Goal: Task Accomplishment & Management: Use online tool/utility

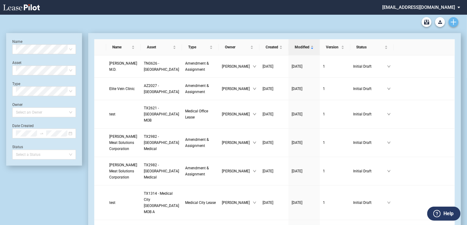
click at [451, 23] on icon "Create new document" at bounding box center [454, 22] width 6 height 6
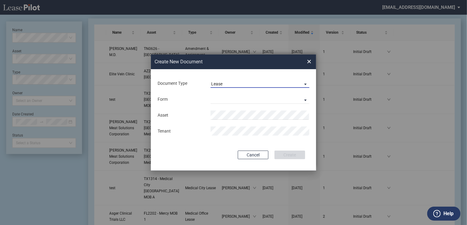
click at [304, 86] on span "Document Type: \aLease\a" at bounding box center [303, 84] width 7 height 6
click at [310, 63] on md-backdrop at bounding box center [233, 120] width 467 height 240
click at [309, 63] on span "×" at bounding box center [309, 62] width 4 height 10
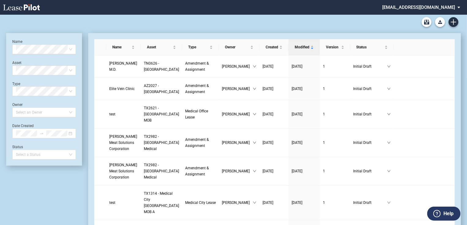
scroll to position [15, 0]
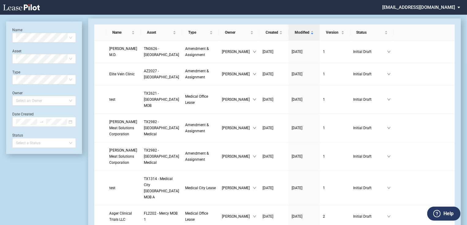
click at [450, 10] on md-select "jlarce@healthpeak.com Change Password 2-Factor Authentication Form Management B…" at bounding box center [424, 7] width 84 height 14
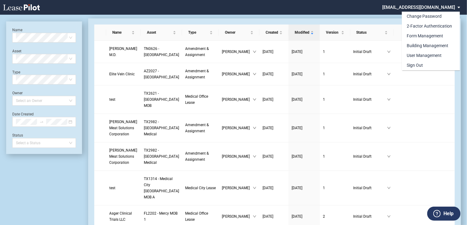
scroll to position [0, 0]
click at [428, 35] on div "Form Management" at bounding box center [425, 36] width 36 height 6
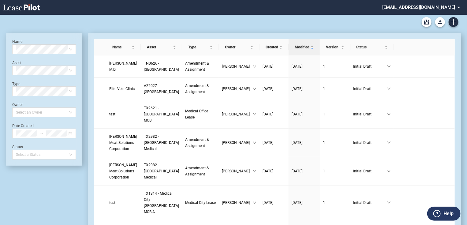
scroll to position [15, 0]
